Goal: Information Seeking & Learning: Learn about a topic

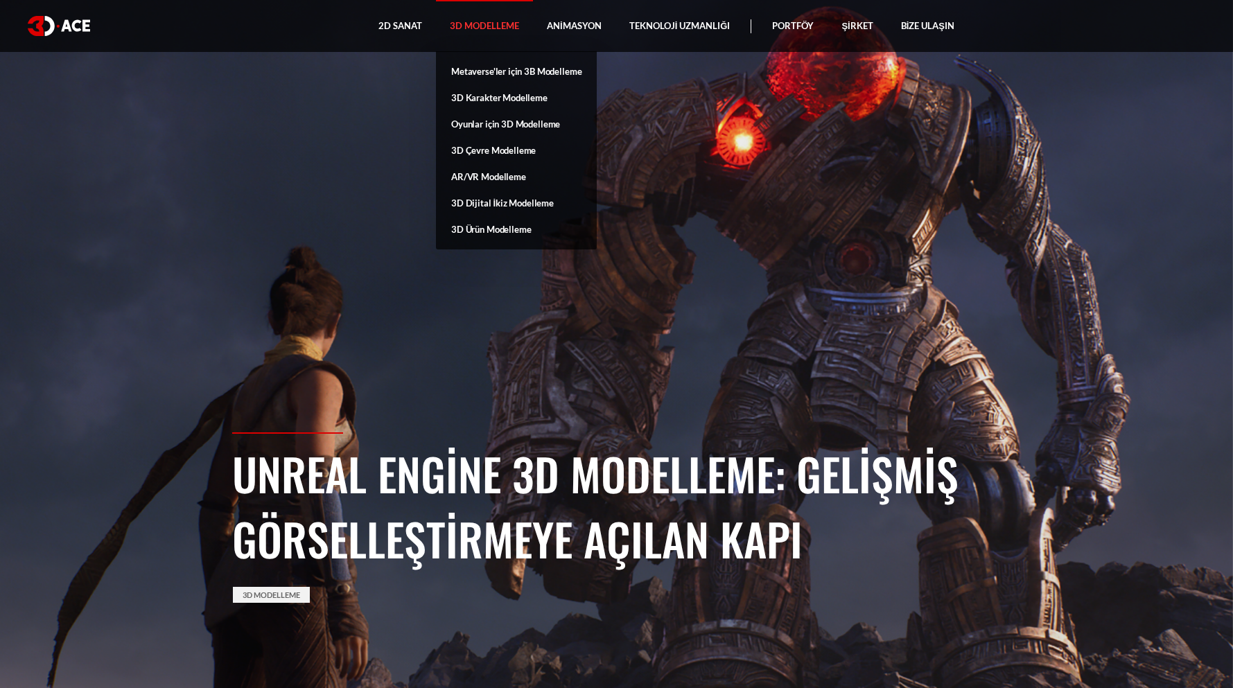
click at [492, 29] on font "3D Modelleme" at bounding box center [484, 25] width 69 height 11
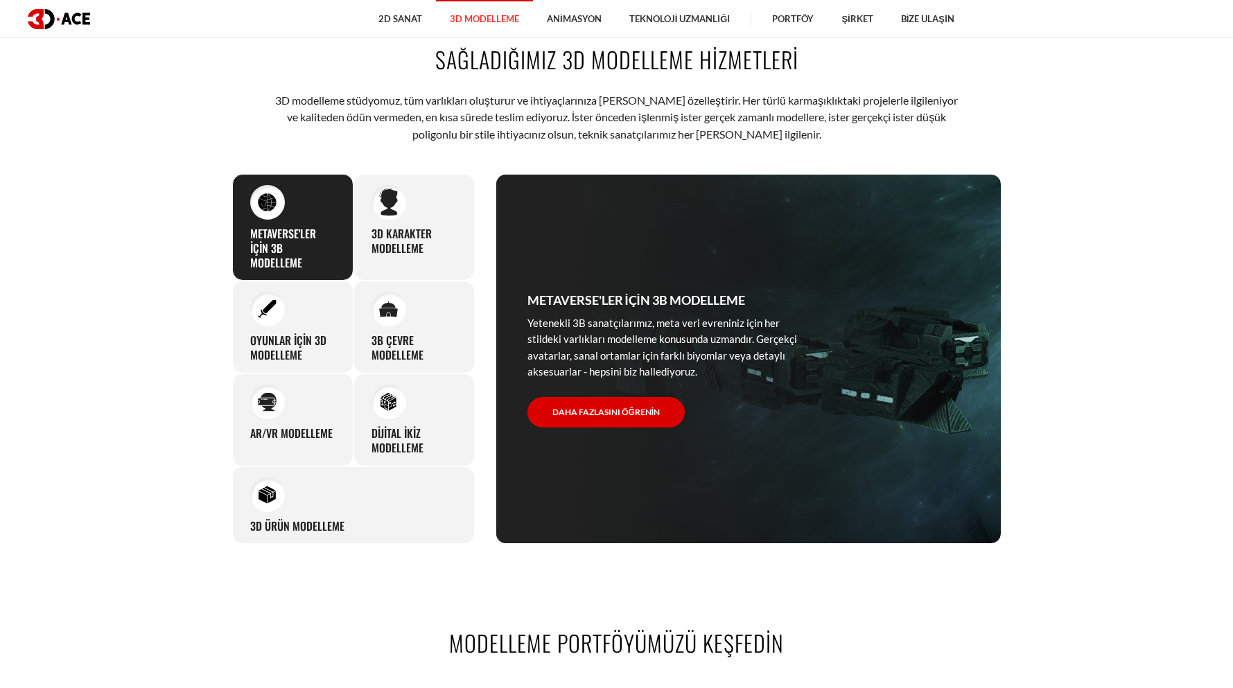
scroll to position [763, 0]
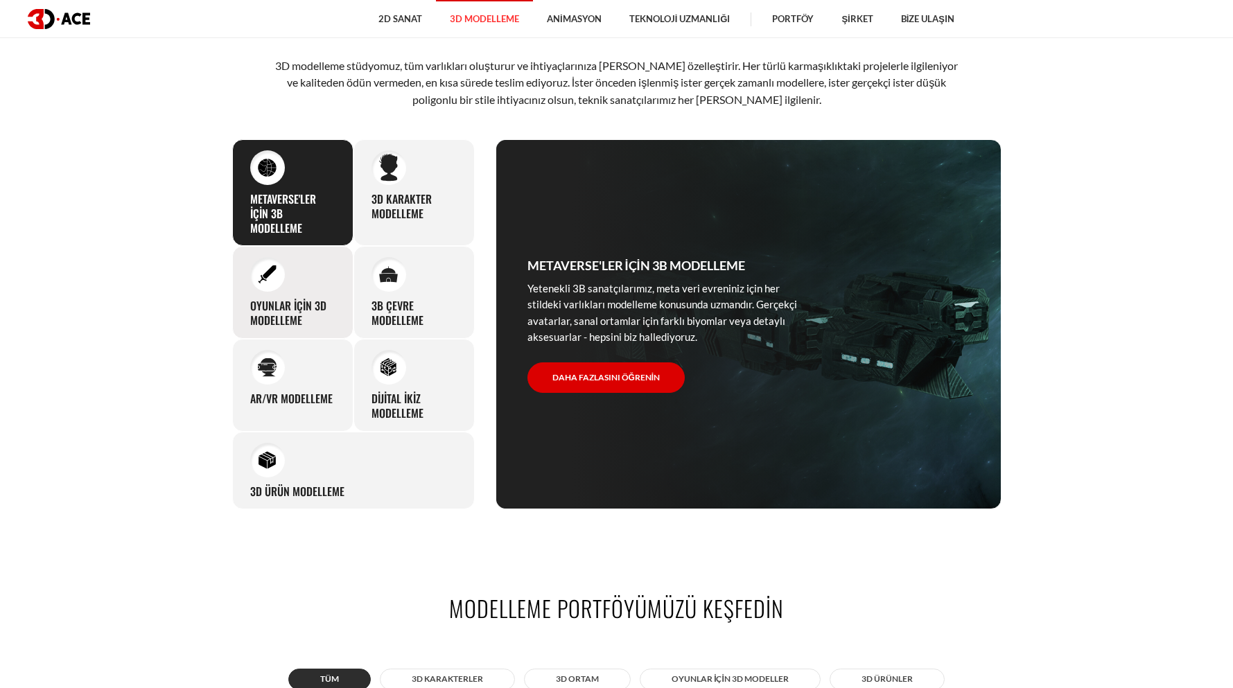
click at [297, 293] on div "Oyunlar için 3D modelleme Modellediğimiz göz alıcı 3B karakterler, varlıklar ve…" at bounding box center [292, 292] width 121 height 93
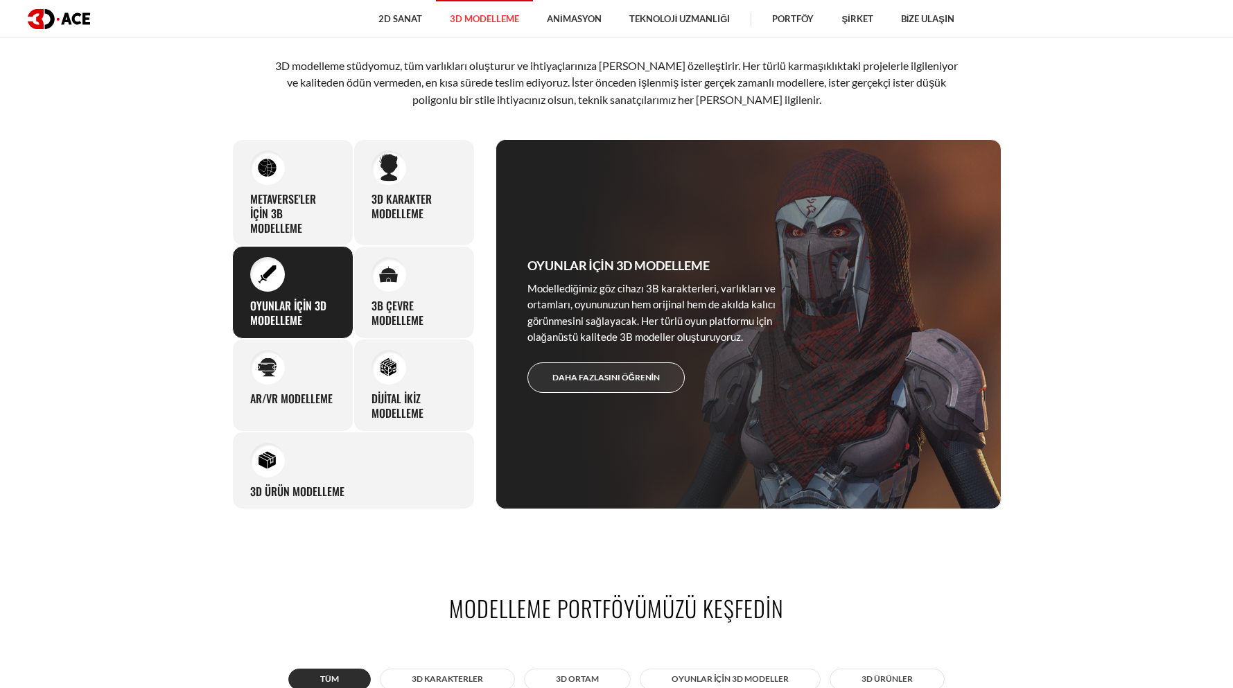
click at [659, 372] on link "Daha fazlasını öğrenin" at bounding box center [607, 378] width 158 height 31
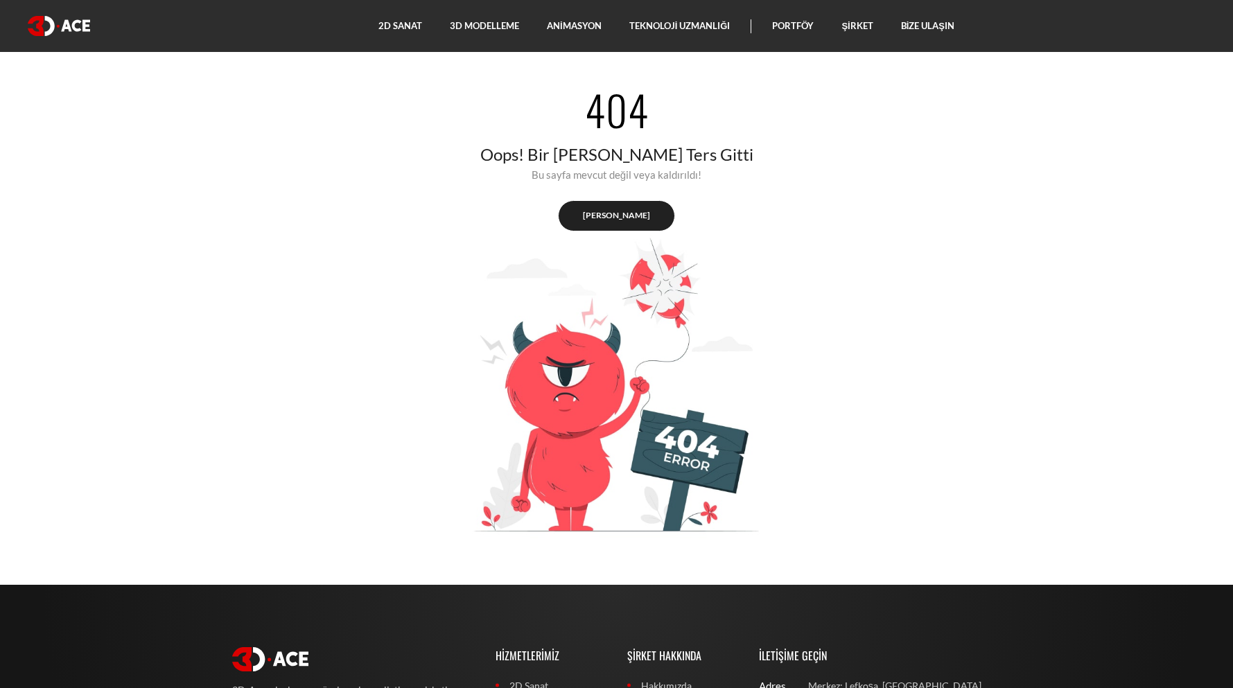
click at [628, 228] on link "Eve dönüş" at bounding box center [616, 215] width 117 height 31
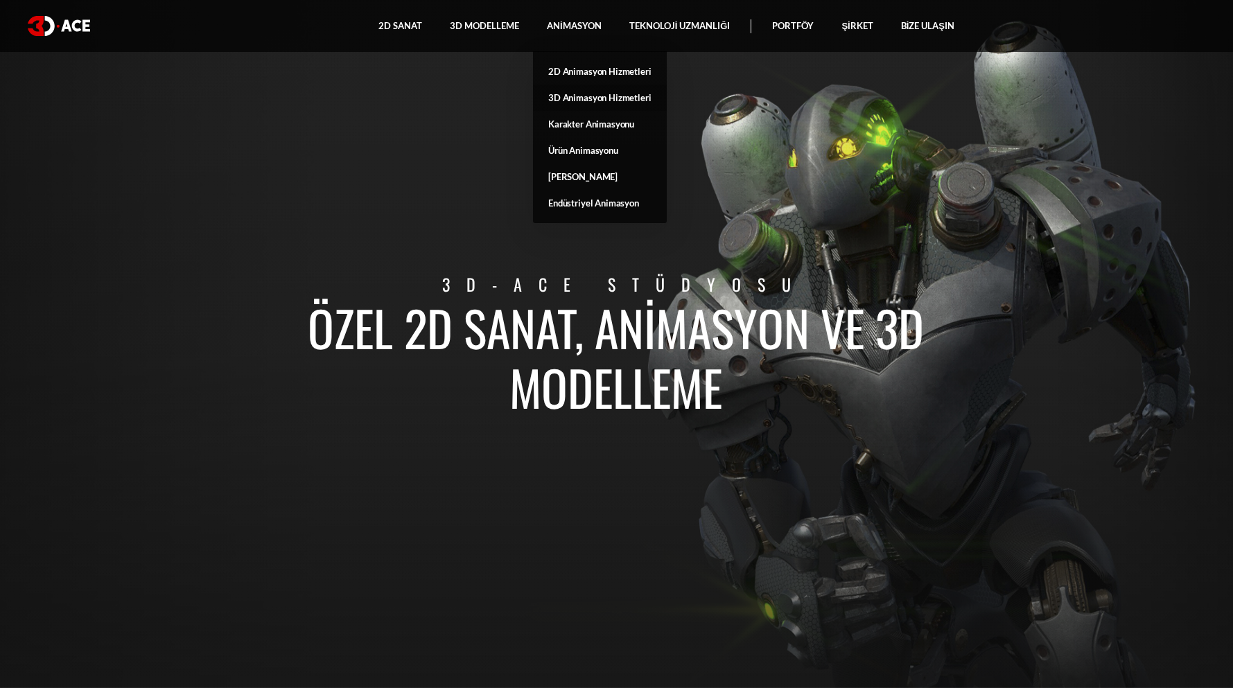
click at [587, 99] on font "3D Animasyon Hizmetleri" at bounding box center [599, 97] width 103 height 11
